Goal: Transaction & Acquisition: Purchase product/service

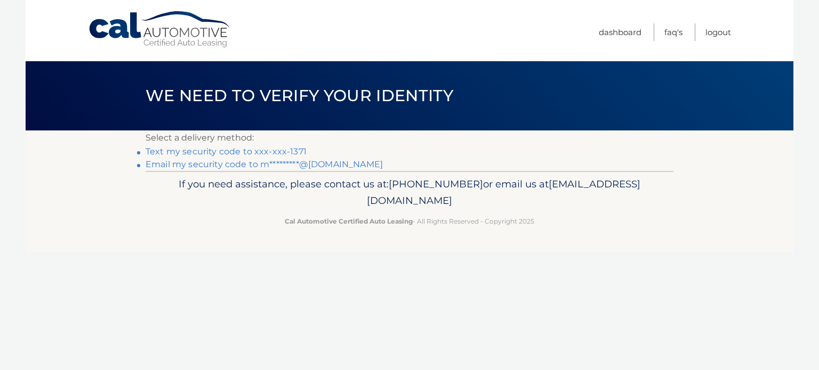
click at [253, 153] on link "Text my security code to xxx-xxx-1371" at bounding box center [225, 152] width 161 height 10
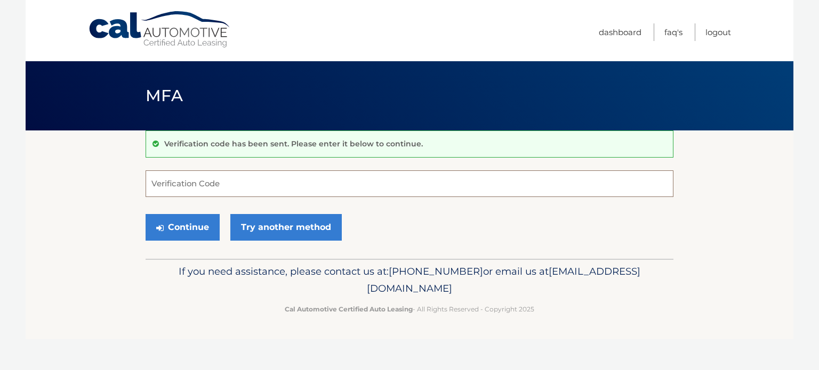
click at [221, 182] on input "Verification Code" at bounding box center [409, 184] width 528 height 27
click at [221, 183] on input "978" at bounding box center [409, 184] width 528 height 27
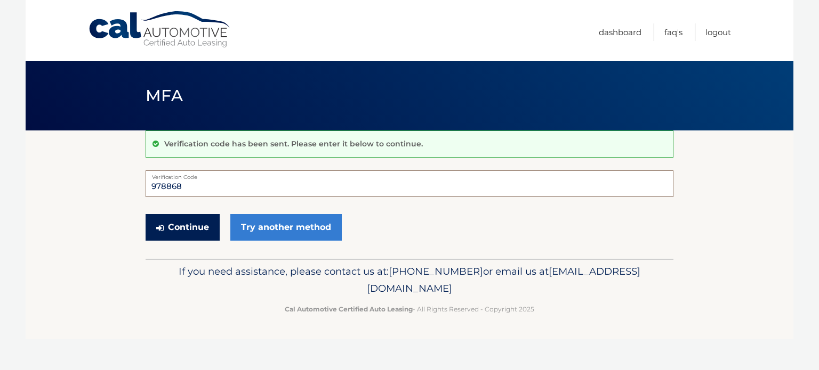
type input "978868"
click at [196, 229] on button "Continue" at bounding box center [182, 227] width 74 height 27
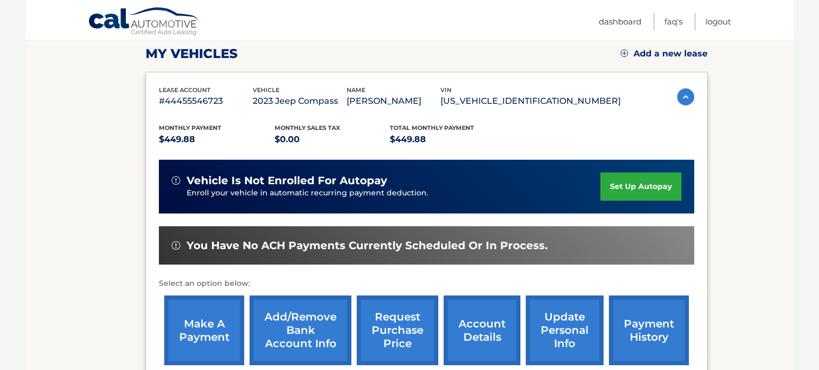
scroll to position [171, 0]
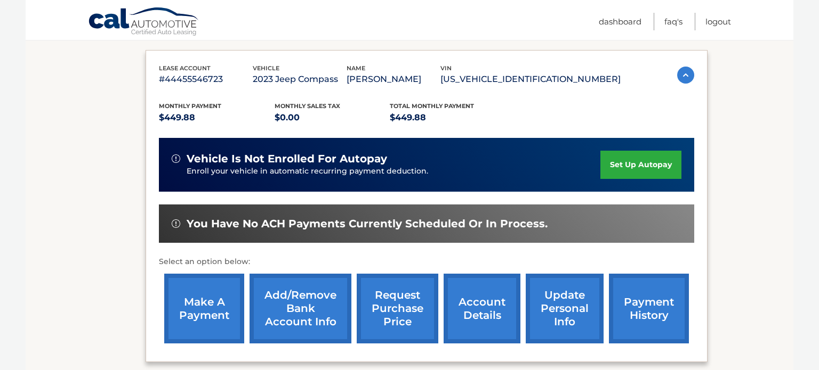
click at [199, 318] on link "make a payment" at bounding box center [204, 309] width 80 height 70
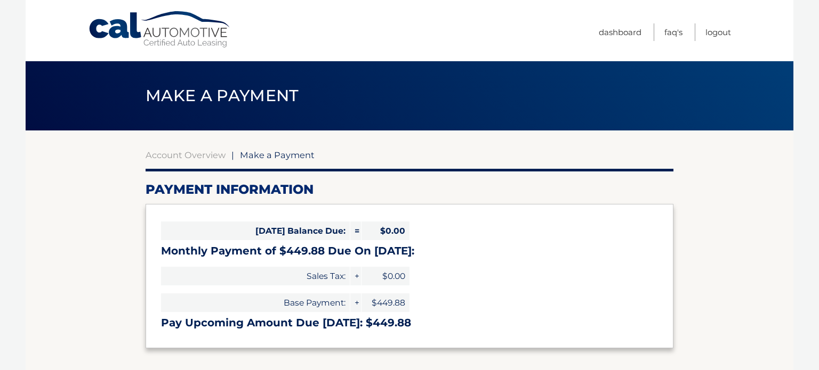
select select "NmIwZWUxNmYtYjBjZi00YTExLWFlZmEtNjYxODdjNWE5MDY2"
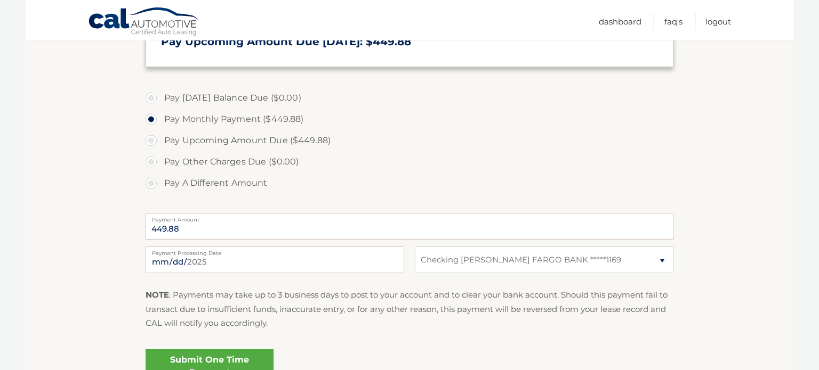
scroll to position [305, 0]
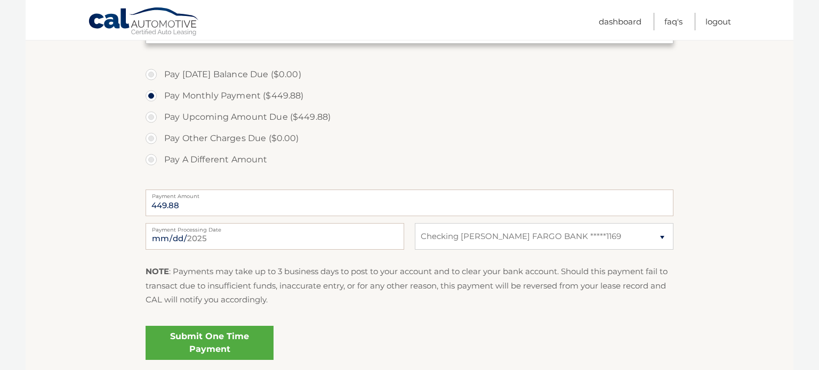
click at [200, 336] on link "Submit One Time Payment" at bounding box center [209, 343] width 128 height 34
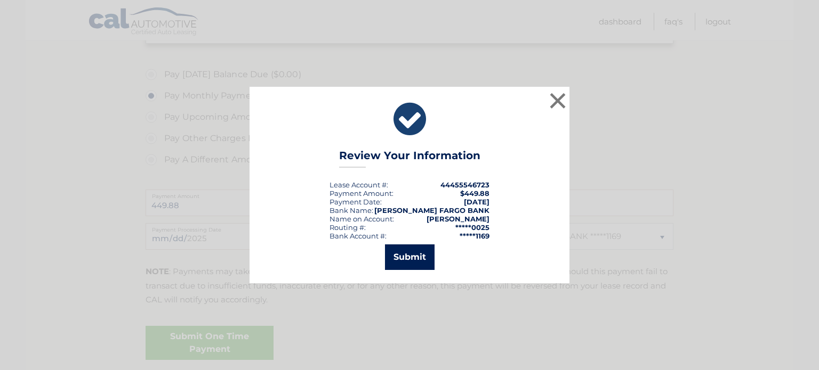
click at [408, 256] on button "Submit" at bounding box center [410, 258] width 50 height 26
